Goal: Task Accomplishment & Management: Check status

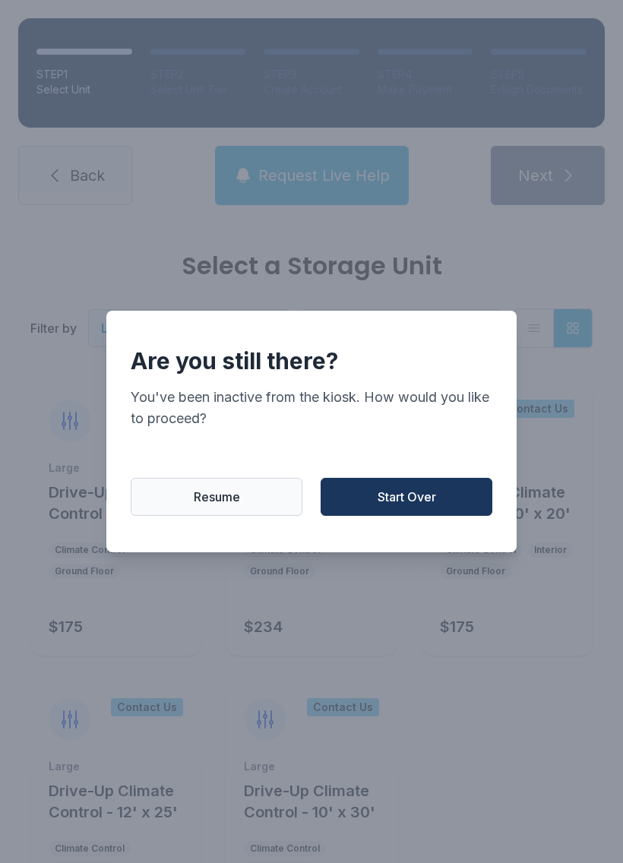
scroll to position [46, 0]
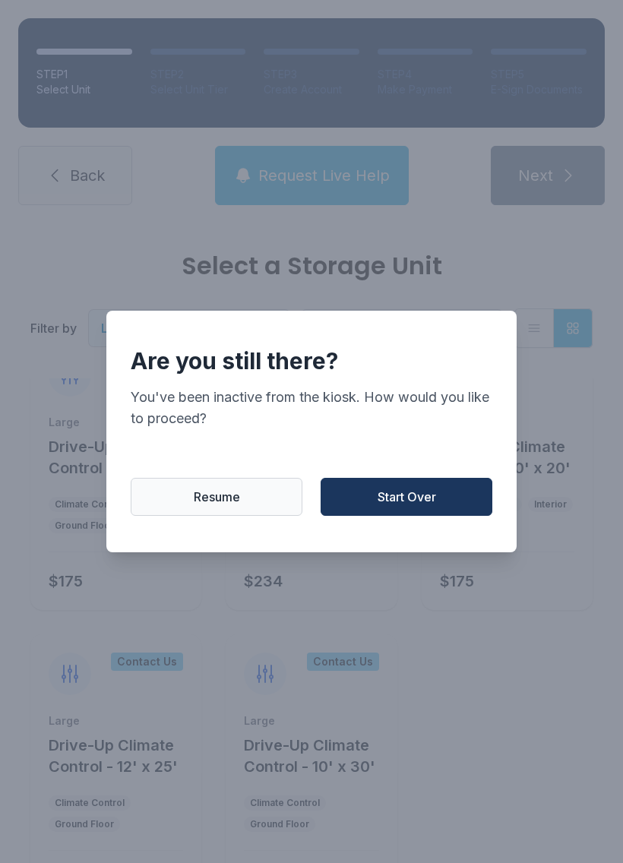
click at [427, 500] on span "Start Over" at bounding box center [407, 497] width 58 height 18
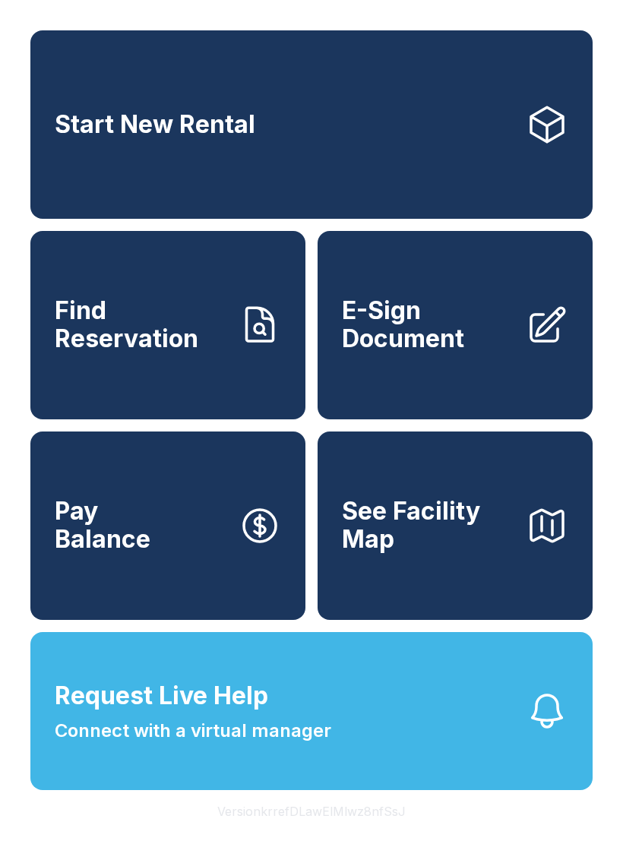
click at [242, 392] on link "Find Reservation" at bounding box center [167, 325] width 275 height 188
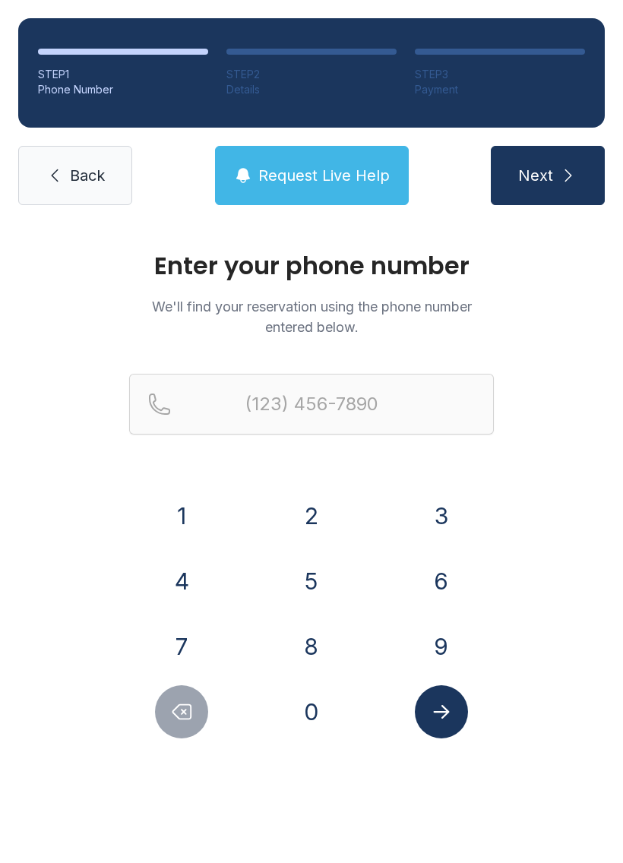
click at [447, 491] on button "3" at bounding box center [441, 515] width 53 height 53
click at [334, 572] on button "5" at bounding box center [311, 581] width 53 height 53
click at [311, 503] on button "2" at bounding box center [311, 515] width 53 height 53
click at [182, 567] on button "4" at bounding box center [181, 581] width 53 height 53
click at [441, 580] on button "6" at bounding box center [441, 581] width 53 height 53
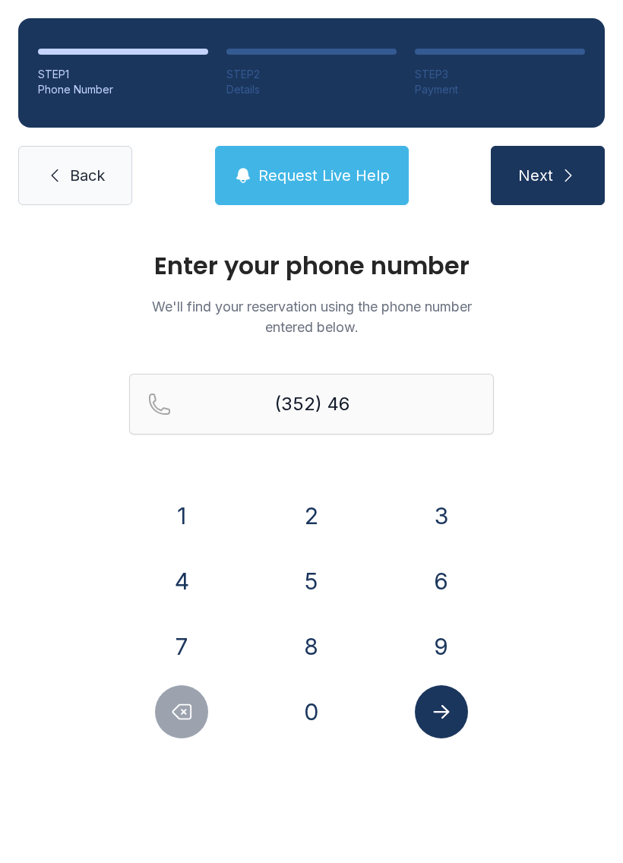
click at [193, 503] on button "1" at bounding box center [181, 515] width 53 height 53
click at [182, 572] on button "4" at bounding box center [181, 581] width 53 height 53
click at [322, 699] on button "0" at bounding box center [311, 711] width 53 height 53
click at [316, 659] on button "8" at bounding box center [311, 646] width 53 height 53
click at [444, 587] on button "6" at bounding box center [441, 581] width 53 height 53
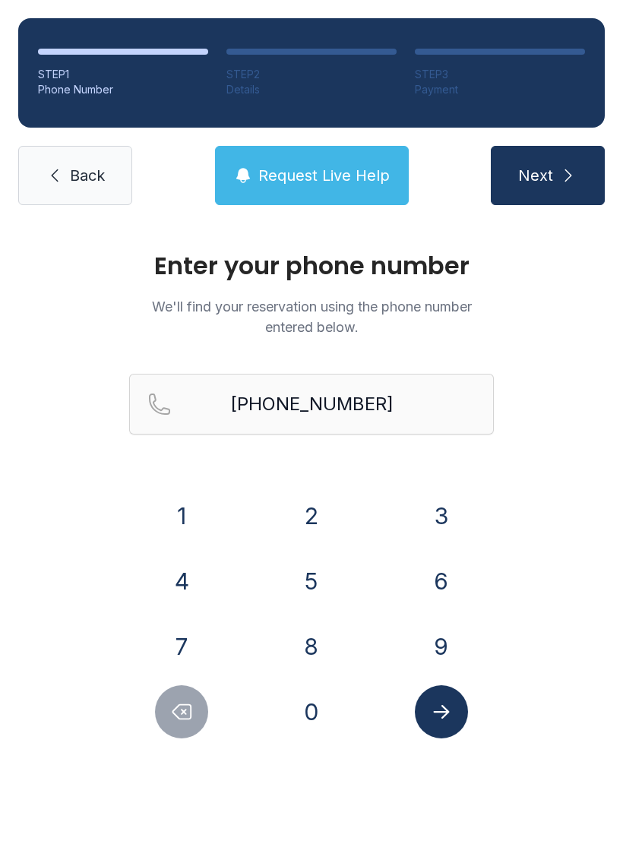
click at [452, 706] on icon "Submit lookup form" at bounding box center [441, 711] width 23 height 23
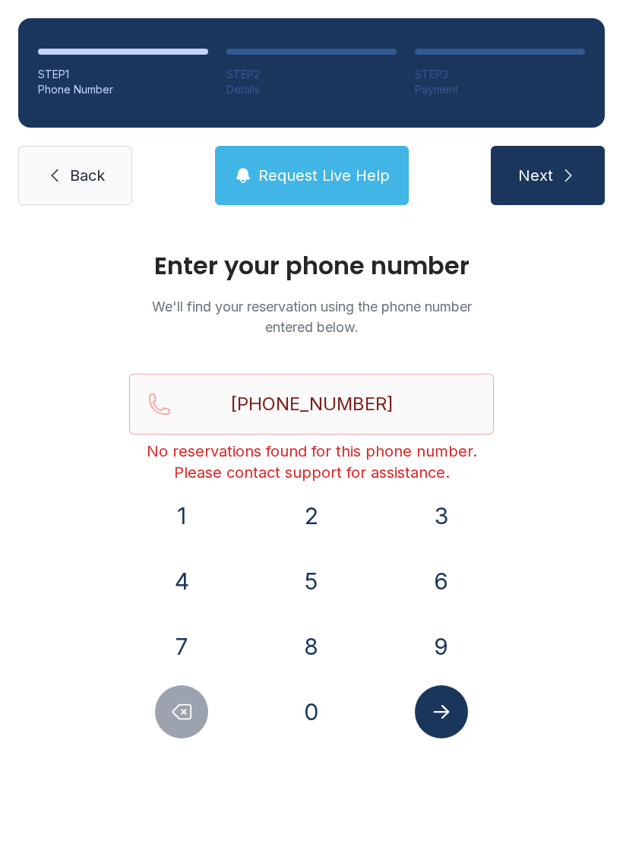
click at [372, 177] on span "Request Live Help" at bounding box center [323, 175] width 131 height 21
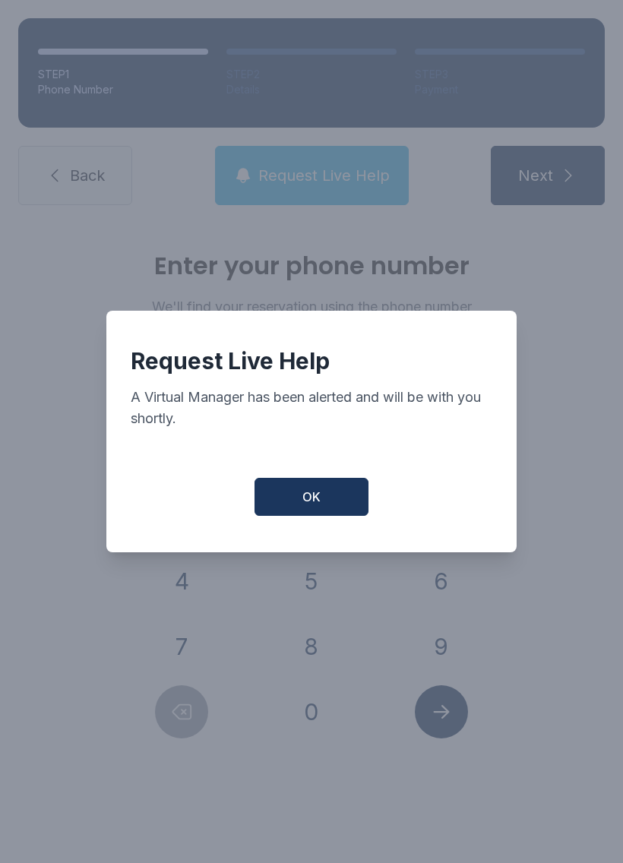
click at [314, 502] on span "OK" at bounding box center [311, 497] width 18 height 18
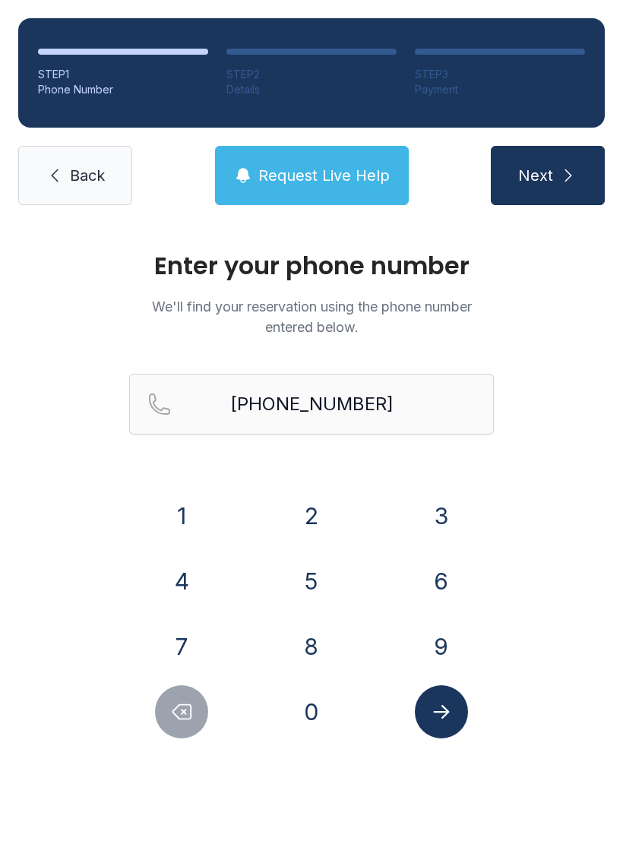
click at [175, 708] on icon "Delete number" at bounding box center [181, 711] width 23 height 23
type input "(352) 461-408"
click at [95, 131] on div "STEP 1 Phone Number STEP 2 Details STEP 3 Payment Back Request Live Help Next" at bounding box center [311, 111] width 623 height 223
click at [94, 171] on span "Back" at bounding box center [87, 175] width 35 height 21
